Goal: Task Accomplishment & Management: Complete application form

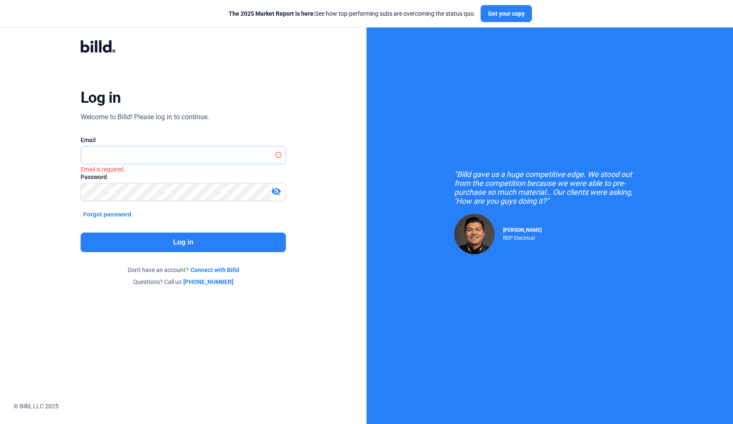
type input "[EMAIL_ADDRESS][DOMAIN_NAME]"
click at [154, 241] on button "Log in" at bounding box center [183, 242] width 205 height 20
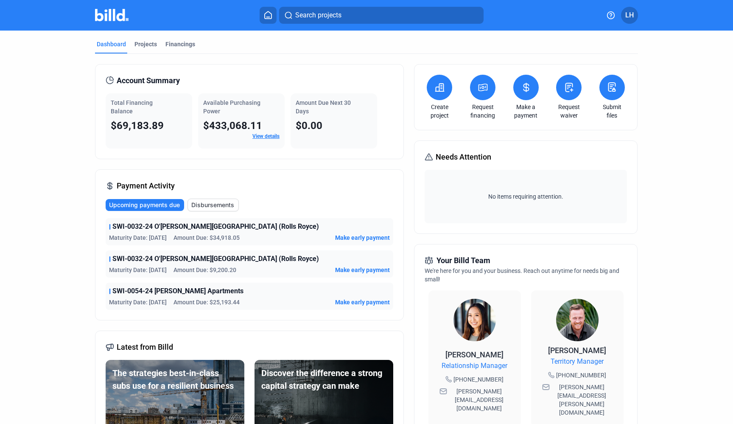
click at [580, 87] on div "Request waiver" at bounding box center [569, 97] width 30 height 45
click at [566, 89] on icon at bounding box center [569, 87] width 7 height 8
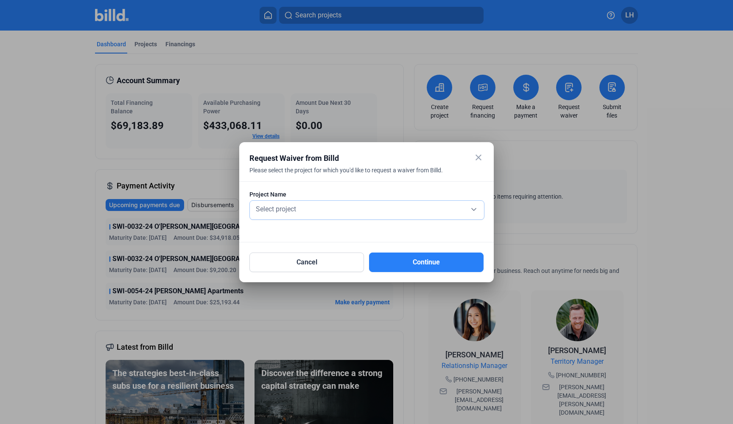
click at [328, 216] on div "Select project" at bounding box center [367, 210] width 226 height 19
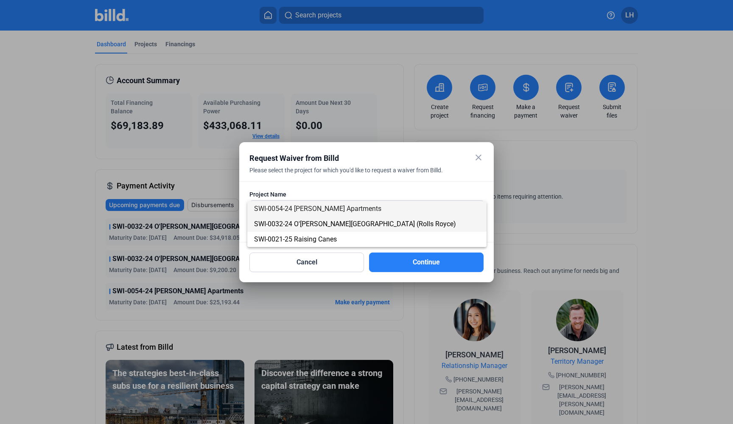
click at [327, 227] on span "SWI-0032-24 O'[PERSON_NAME][GEOGRAPHIC_DATA] (Rolls Royce)" at bounding box center [355, 224] width 202 height 8
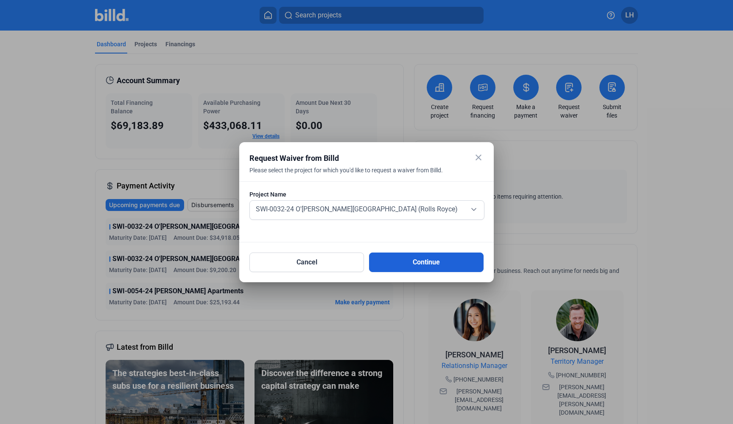
click at [401, 266] on button "Continue" at bounding box center [426, 262] width 115 height 20
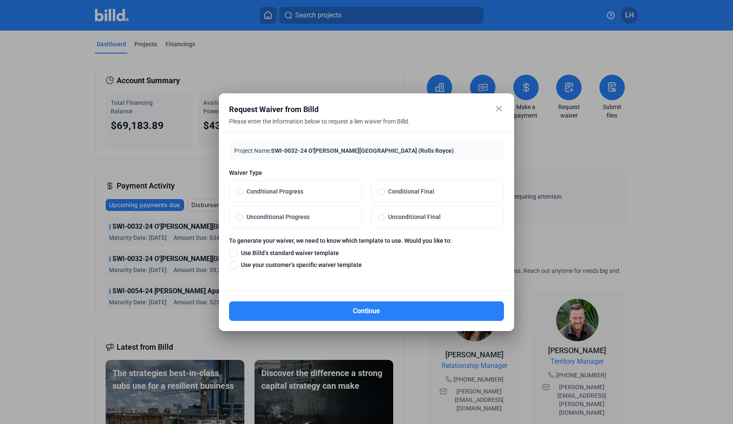
click at [295, 197] on label "Conditional Progress" at bounding box center [296, 191] width 132 height 21
click at [243, 195] on input "Conditional Progress" at bounding box center [239, 192] width 7 height 8
radio input "true"
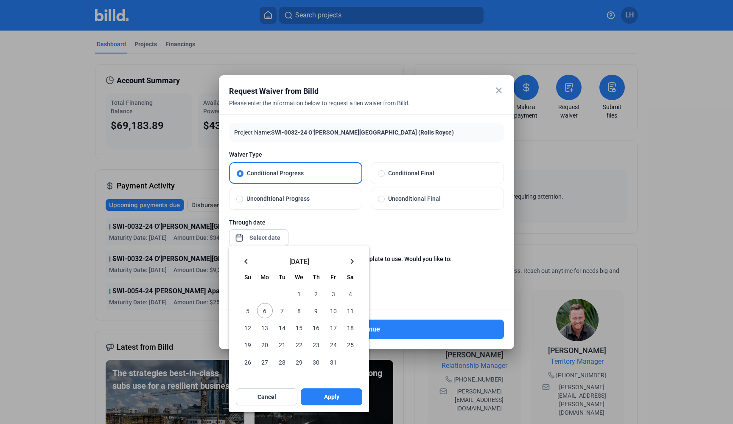
click at [266, 238] on div "close Request Waiver from Billd Please enter the information below to request a…" at bounding box center [366, 212] width 733 height 424
click at [243, 260] on mat-icon "keyboard_arrow_left" at bounding box center [246, 261] width 10 height 10
click at [317, 360] on span "31" at bounding box center [315, 361] width 15 height 15
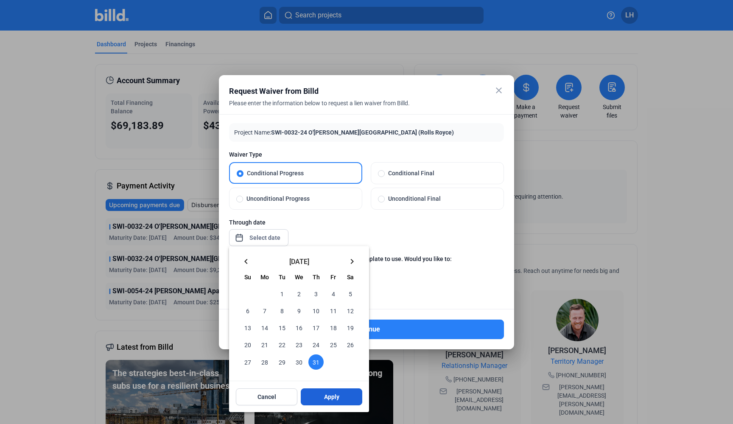
click at [333, 396] on span "Apply" at bounding box center [331, 396] width 15 height 8
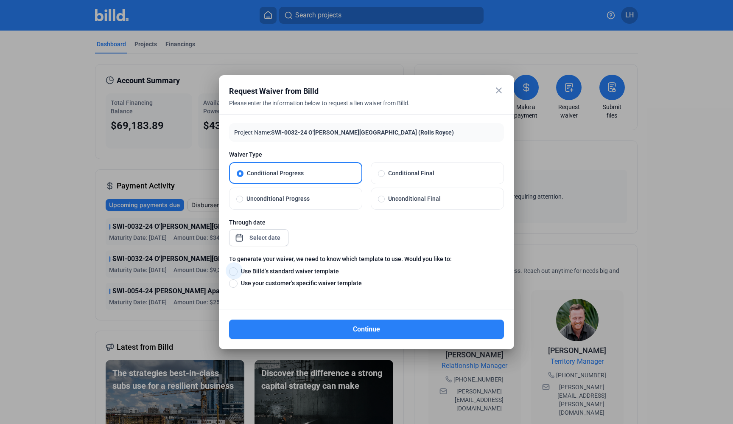
click at [283, 271] on span "Use Billd’s standard waiver template" at bounding box center [288, 271] width 101 height 8
click at [238, 271] on input "Use Billd’s standard waiver template" at bounding box center [233, 270] width 8 height 9
radio input "true"
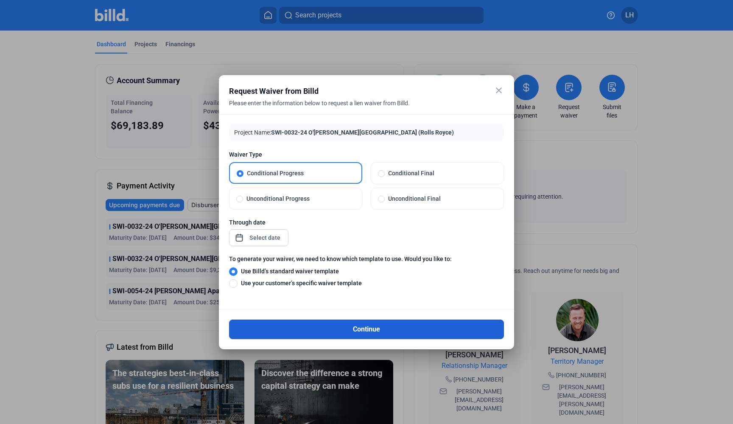
click at [320, 328] on button "Continue" at bounding box center [366, 329] width 275 height 20
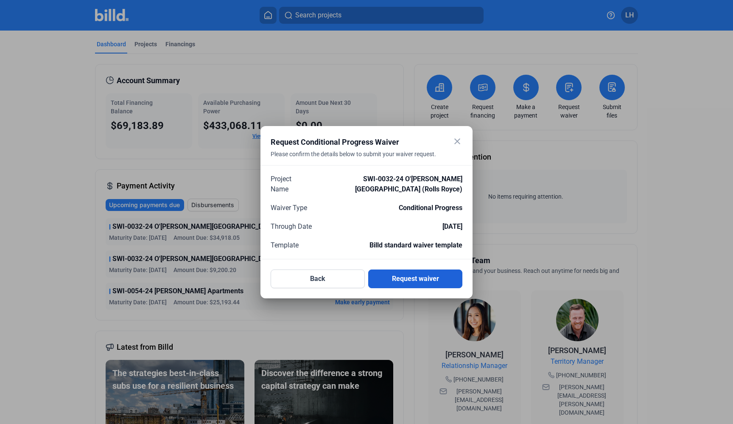
click at [399, 274] on button "Request waiver" at bounding box center [415, 278] width 94 height 19
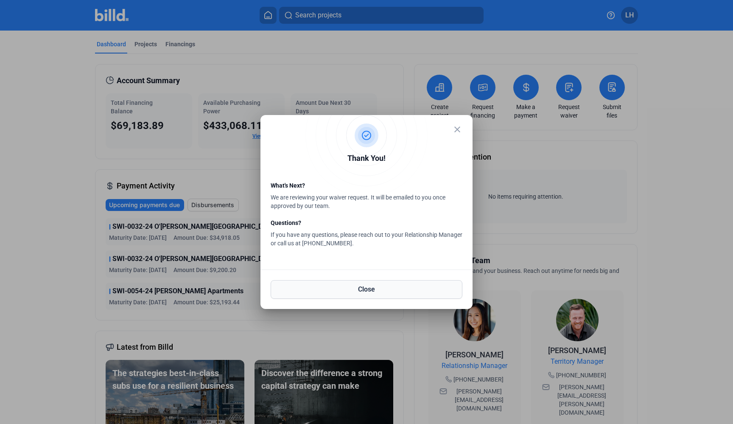
click at [332, 290] on button "Close" at bounding box center [367, 289] width 192 height 19
